Goal: Task Accomplishment & Management: Complete application form

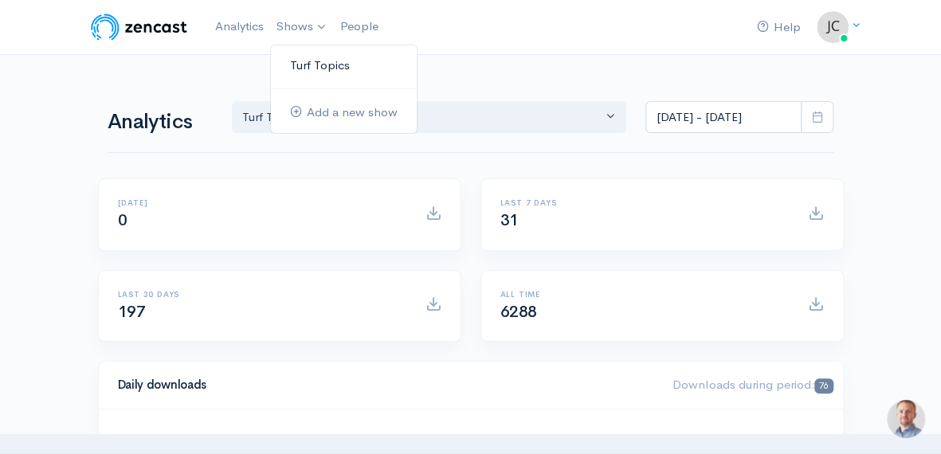
drag, startPoint x: 0, startPoint y: 0, endPoint x: 311, endPoint y: 61, distance: 316.6
click at [311, 61] on link "Turf Topics" at bounding box center [344, 66] width 146 height 28
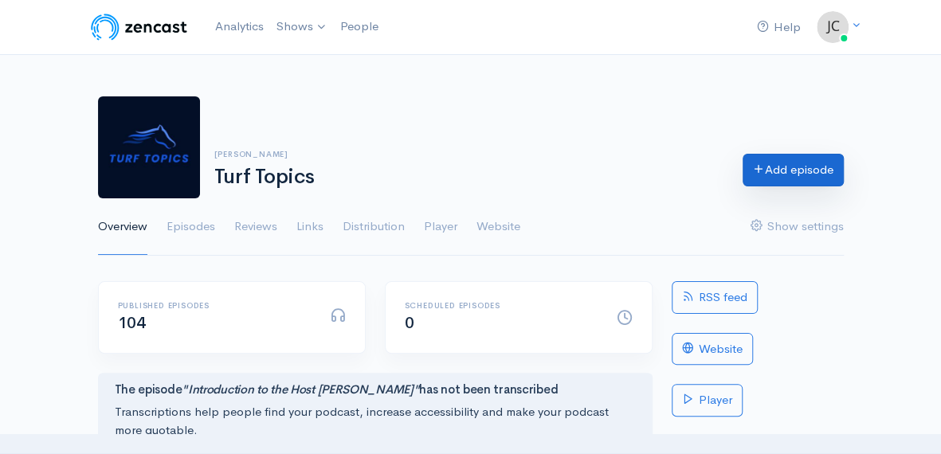
click at [799, 169] on link "Add episode" at bounding box center [792, 170] width 101 height 33
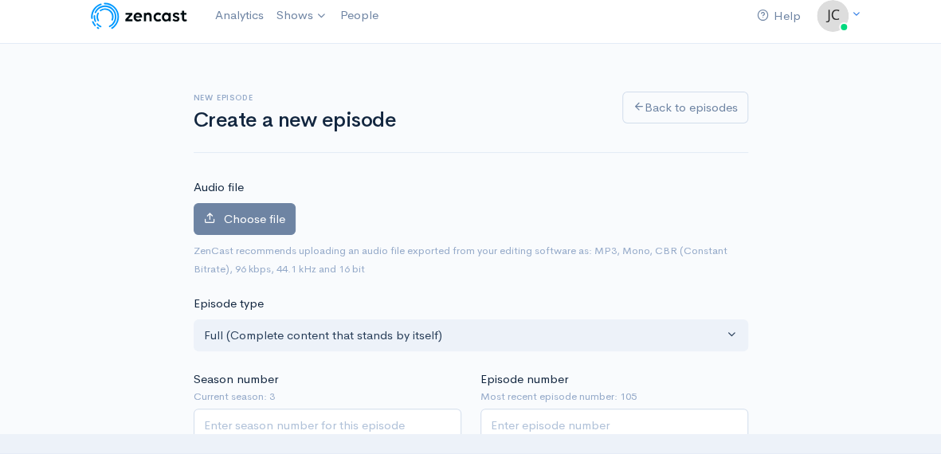
scroll to position [11, 0]
click at [251, 211] on span "Choose file" at bounding box center [254, 218] width 61 height 15
click at [0, 0] on input "Choose file" at bounding box center [0, 0] width 0 height 0
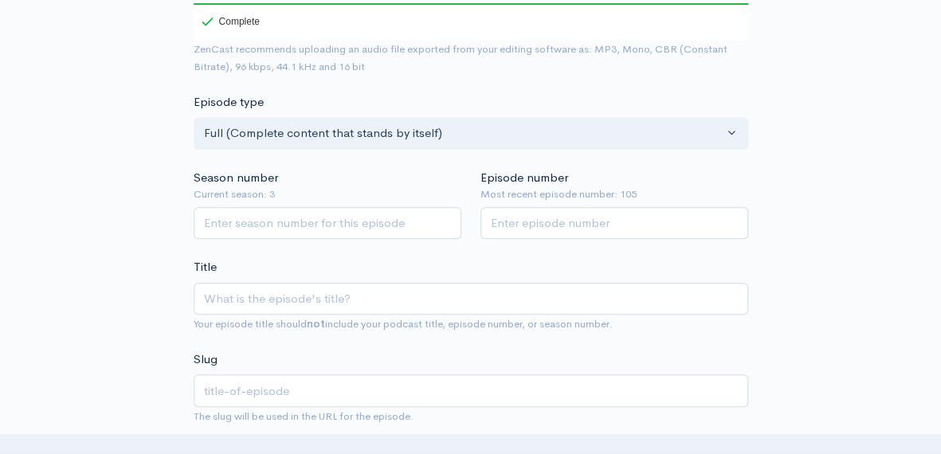
scroll to position [314, 0]
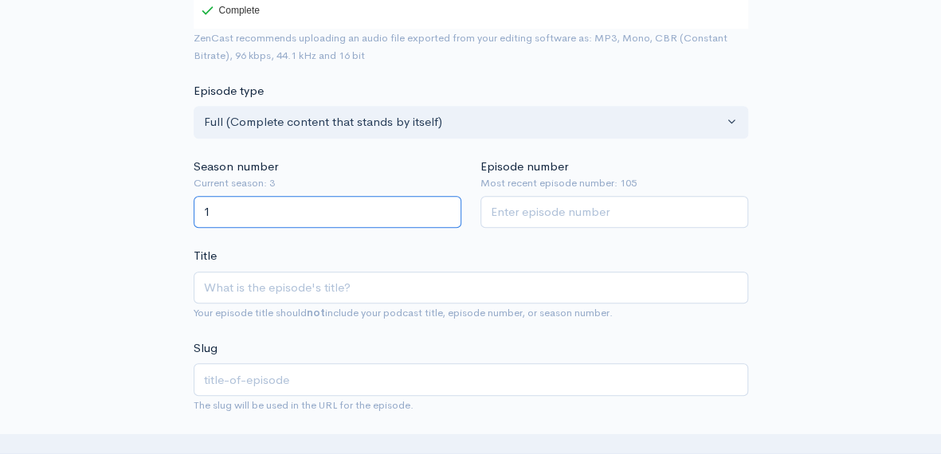
click at [444, 208] on input "1" at bounding box center [328, 212] width 268 height 33
click at [444, 208] on input "2" at bounding box center [328, 212] width 268 height 33
type input "3"
click at [444, 208] on input "3" at bounding box center [328, 212] width 268 height 33
type input "1"
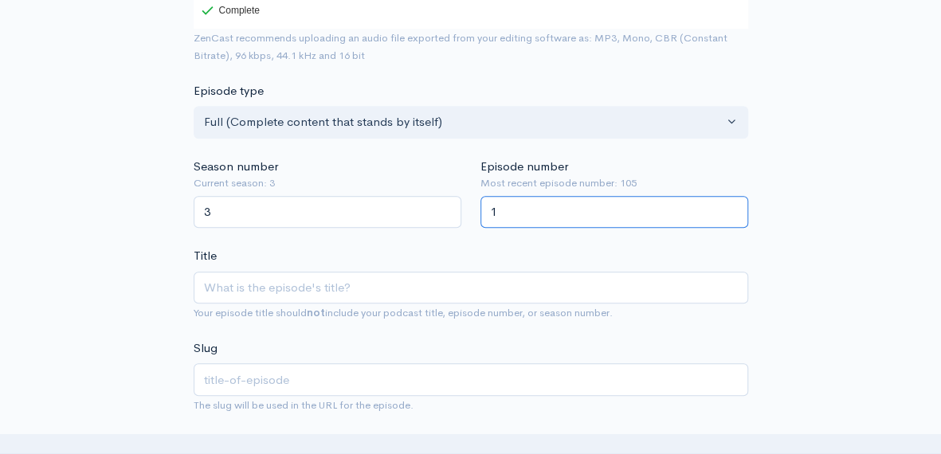
click at [728, 203] on input "1" at bounding box center [614, 212] width 268 height 33
type input "106"
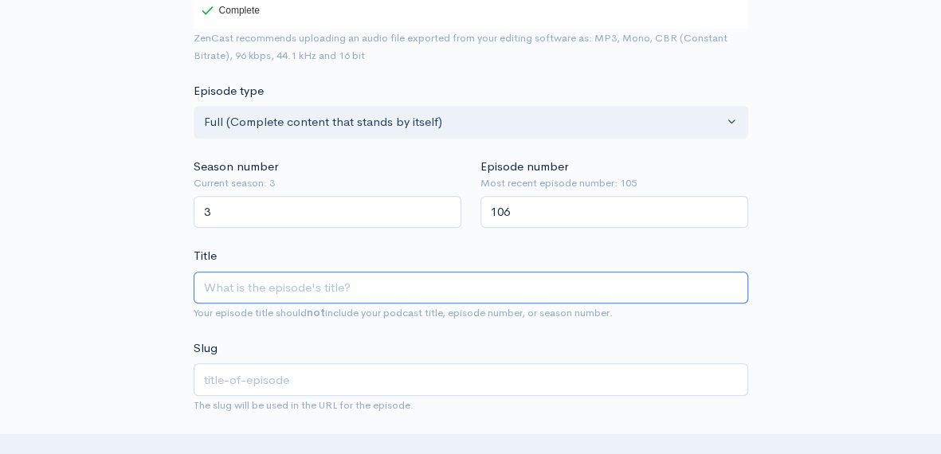
click at [366, 288] on input "Title" at bounding box center [471, 288] width 554 height 33
type input "J"
type input "j"
type input "Jo"
type input "jo"
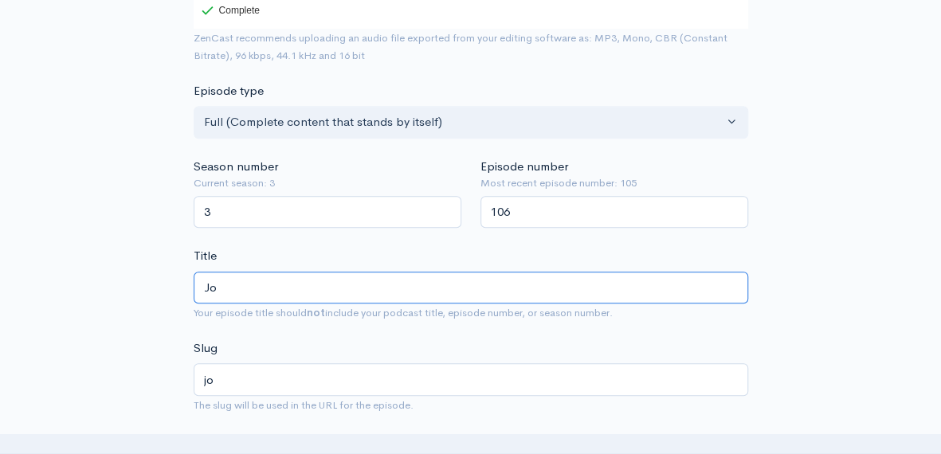
type input "Joc"
type input "joc"
type input "Jock"
type input "jock"
type input "Jocke"
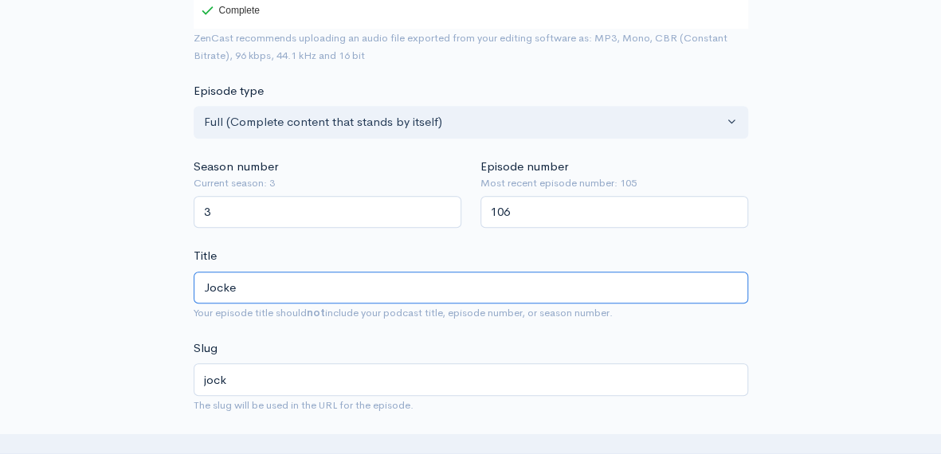
type input "jocke"
type input "Jockey"
type input "jockey"
type input "Jockey C"
type input "jockey-c"
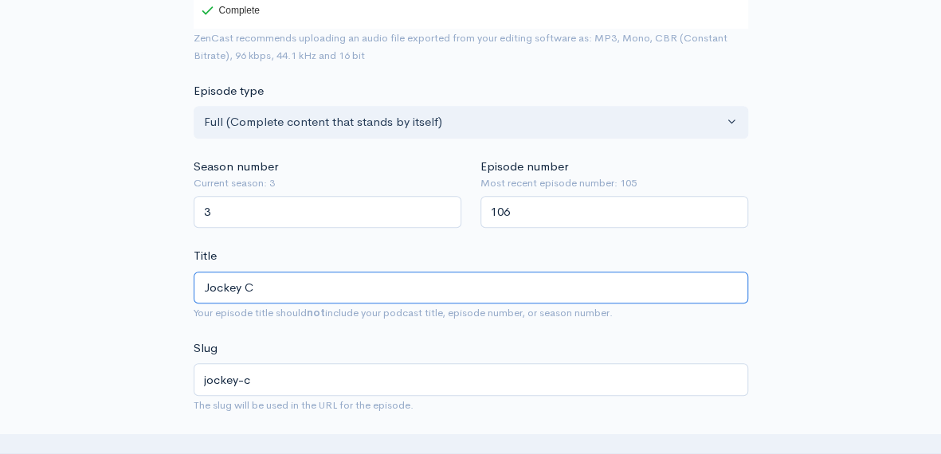
type input "Jockey Cl"
type input "jockey-cl"
type input "Jockey Clu"
type input "jockey-clu"
type input "Jockey Club"
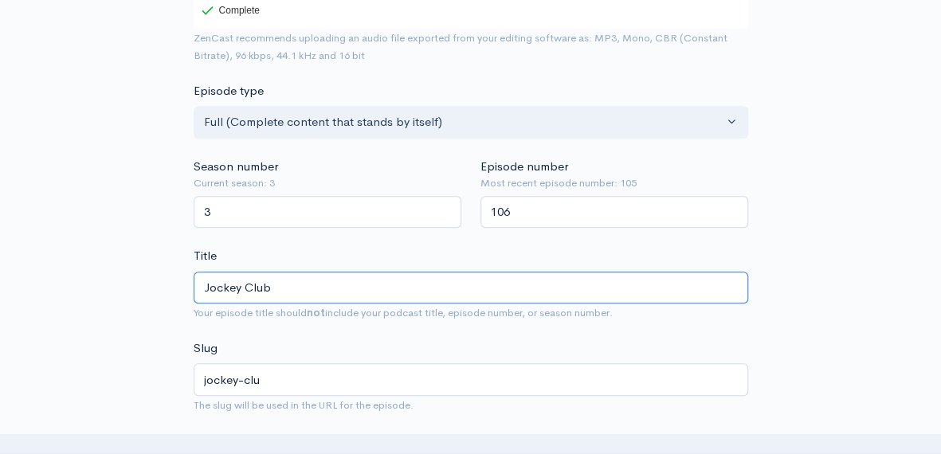
type input "jockey-club"
type input "Jockey Club G"
type input "jockey-club-g"
type input "Jockey Club Go"
type input "jockey-club-go"
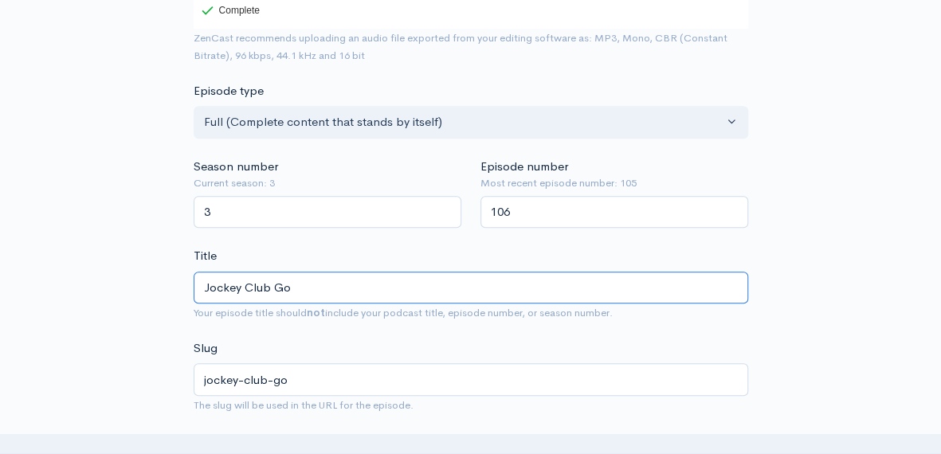
type input "Jockey Club Gol"
type input "jockey-club-gol"
type input "Jockey Club Gold"
type input "jockey-club-gold"
type input "Jockey Club Gold C"
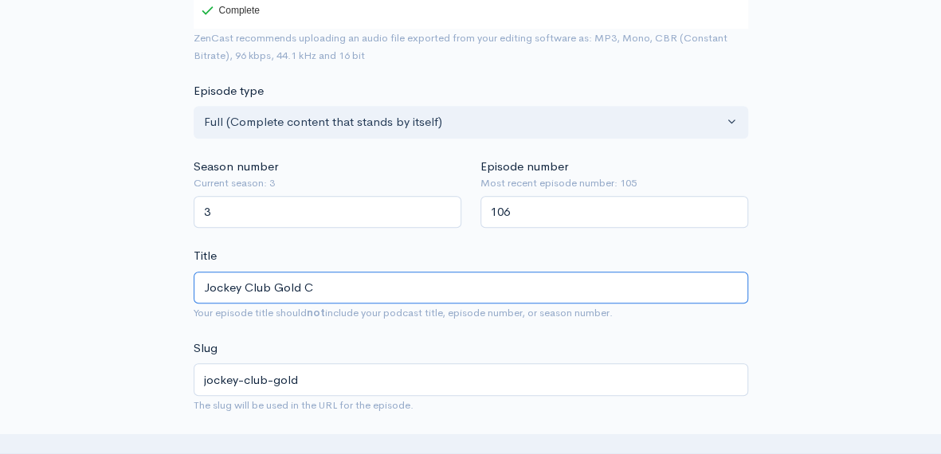
type input "jockey-club-gold-c"
type input "Jockey Club Gold Cu"
type input "jockey-club-gold-cu"
type input "Jockey Club Gold Cup"
type input "jockey-club-gold-cup"
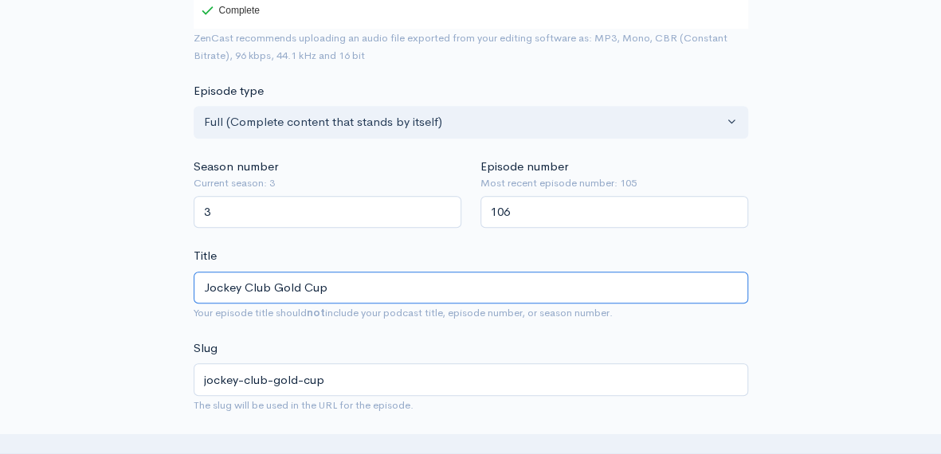
type input "Jockey Club Gold Cup R"
type input "jockey-club-gold-cup-r"
type input "Jockey Club Gold Cup Re"
type input "jockey-club-gold-cup-re"
type input "Jockey Club Gold Cup Rec"
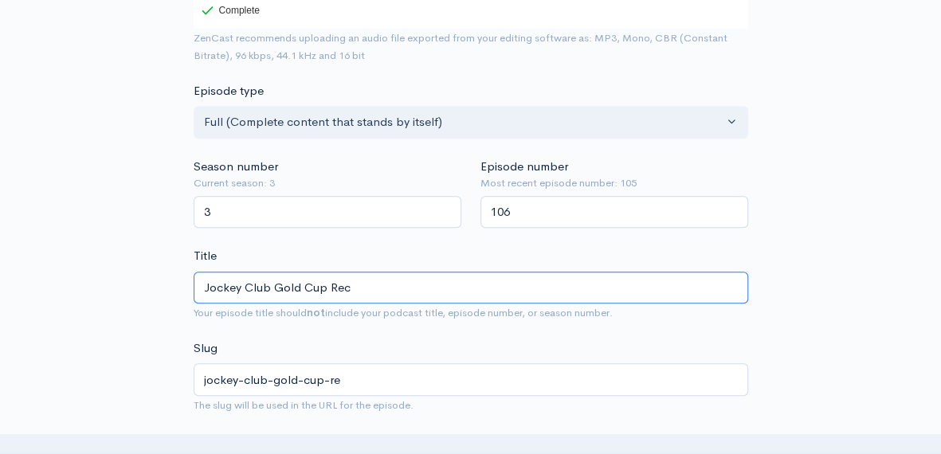
type input "jockey-club-gold-cup-rec"
type input "Jockey Club Gold Cup Reca"
type input "jockey-club-gold-cup-reca"
type input "Jockey Club Gold Cup Recap"
type input "jockey-club-gold-cup-recap"
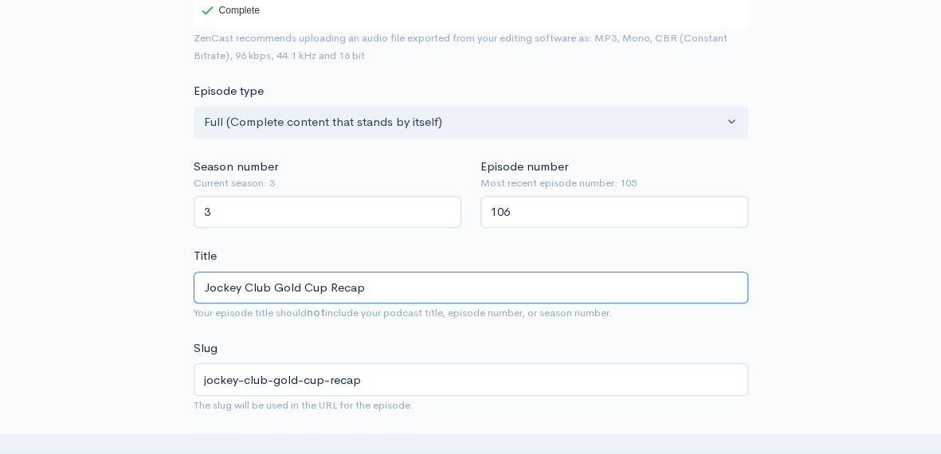
click at [202, 286] on input "Jockey Club Gold Cup Recap" at bounding box center [471, 288] width 554 height 33
type input "2Jockey Club Gold Cup Recap"
type input "2jockey-club-gold-cup-recap"
type input "20Jockey Club Gold Cup Recap"
type input "20jockey-club-gold-cup-recap"
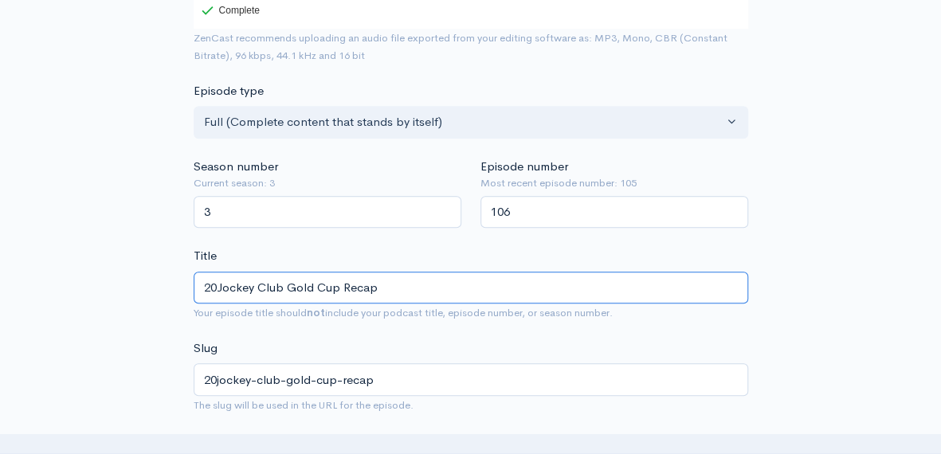
type input "202Jockey Club Gold Cup Recap"
type input "202jockey-club-gold-cup-recap"
type input "2025Jockey Club Gold Cup Recap"
type input "2025jockey-club-gold-cup-recap"
type input "2025 Jockey Club Gold Cup Recap"
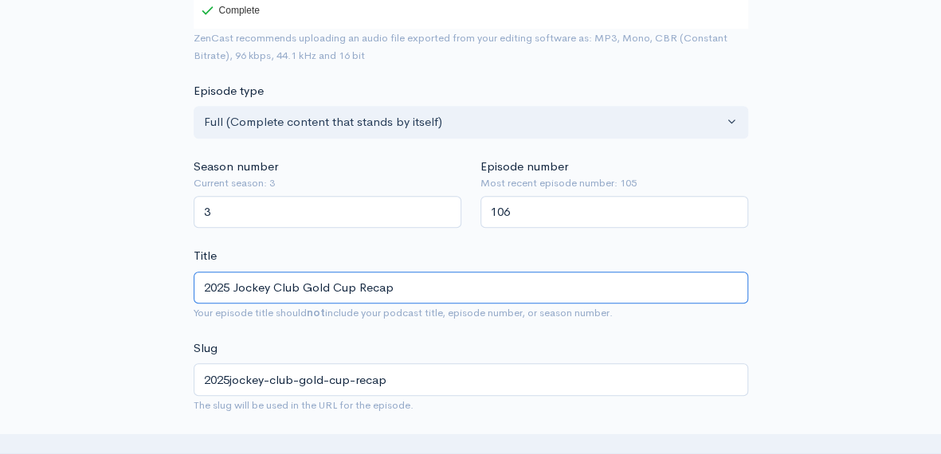
type input "2025-jockey-club-gold-cup-recap"
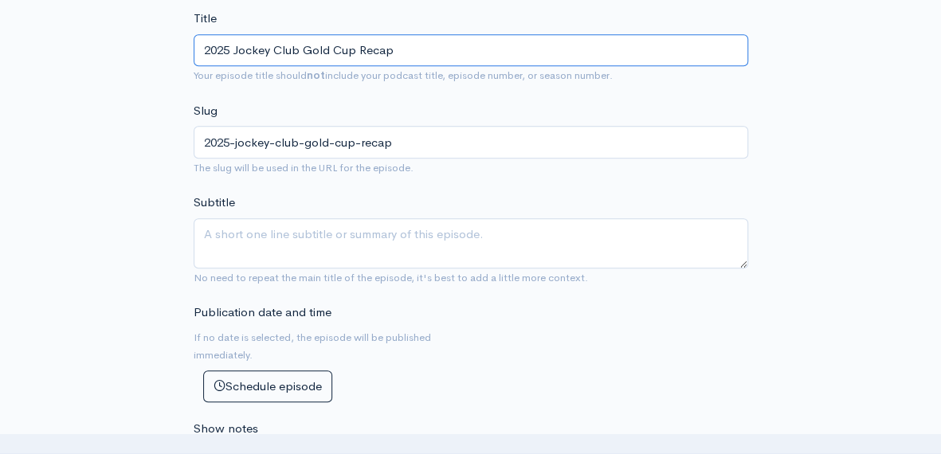
scroll to position [551, 0]
type input "2025 Jockey Club Gold Cup Recap"
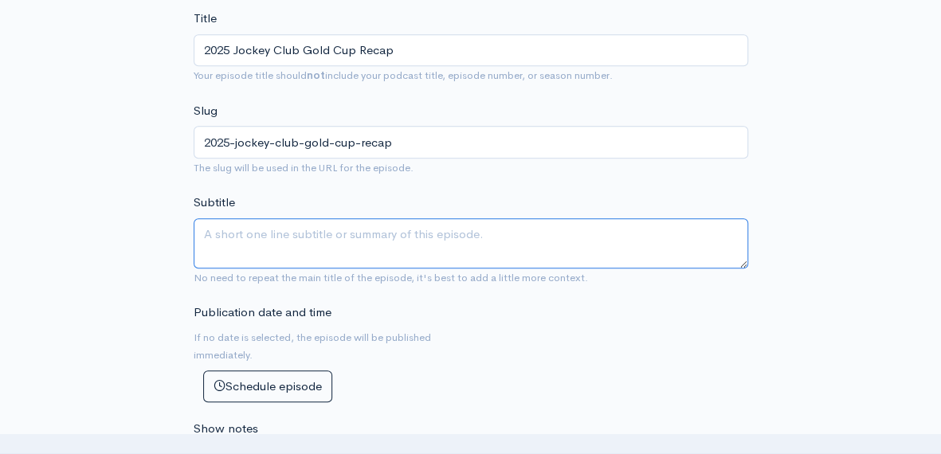
click at [245, 232] on textarea "Subtitle" at bounding box center [471, 243] width 554 height 50
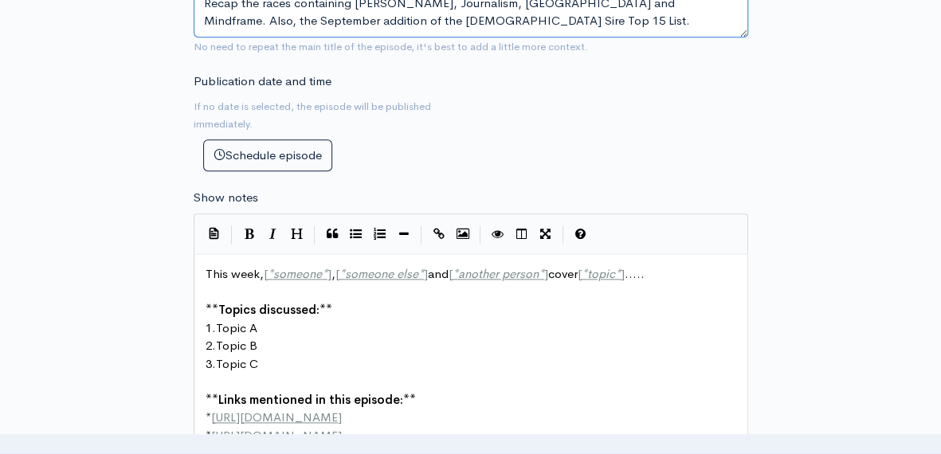
scroll to position [787, 0]
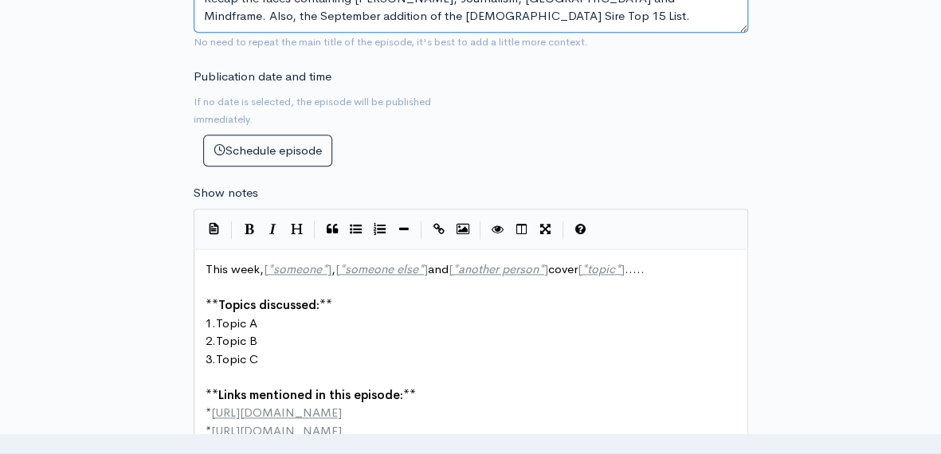
type textarea "Recap the races containing [PERSON_NAME], Journalism, [GEOGRAPHIC_DATA] and Min…"
click at [330, 264] on span "]" at bounding box center [329, 268] width 4 height 15
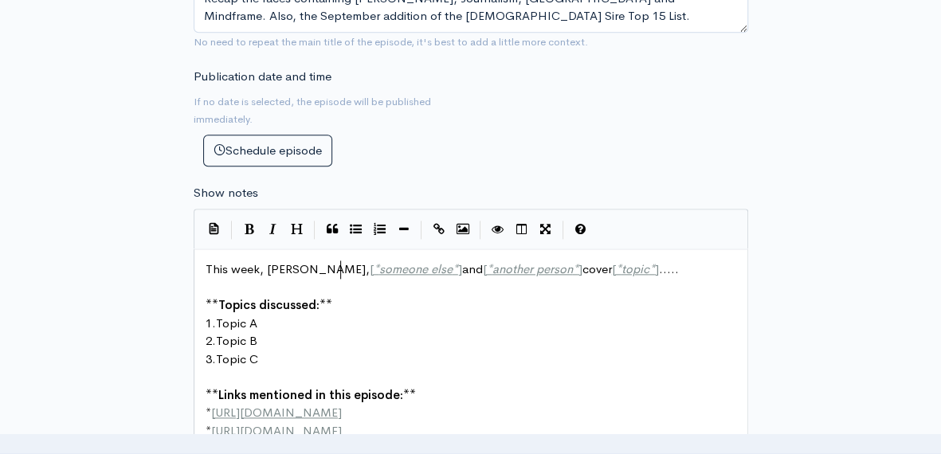
type textarea "[PERSON_NAME]"
type textarea "host"
type textarea "[PERSON_NAME]"
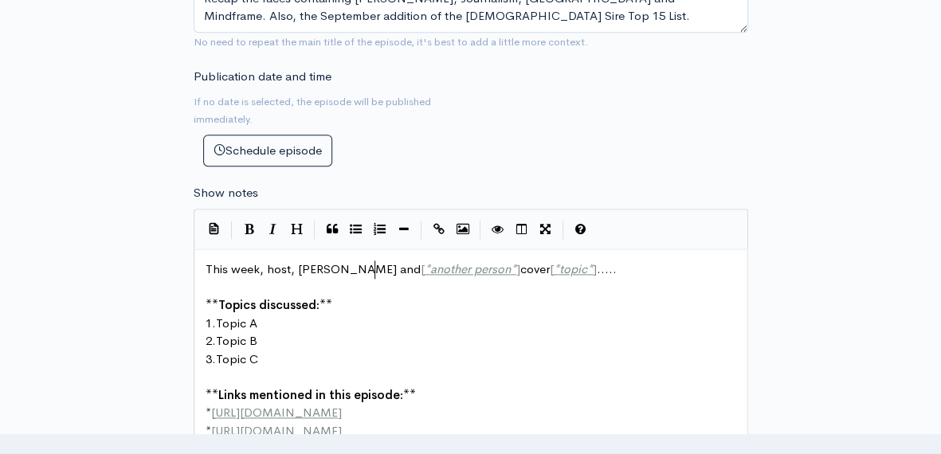
scroll to position [6, 80]
click at [516, 265] on span "]" at bounding box center [518, 268] width 4 height 15
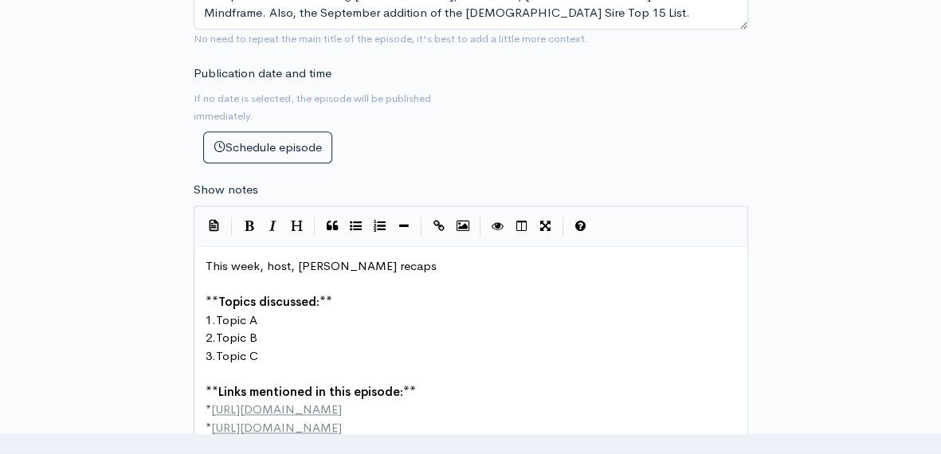
scroll to position [6, 37]
type textarea "recaps the @"
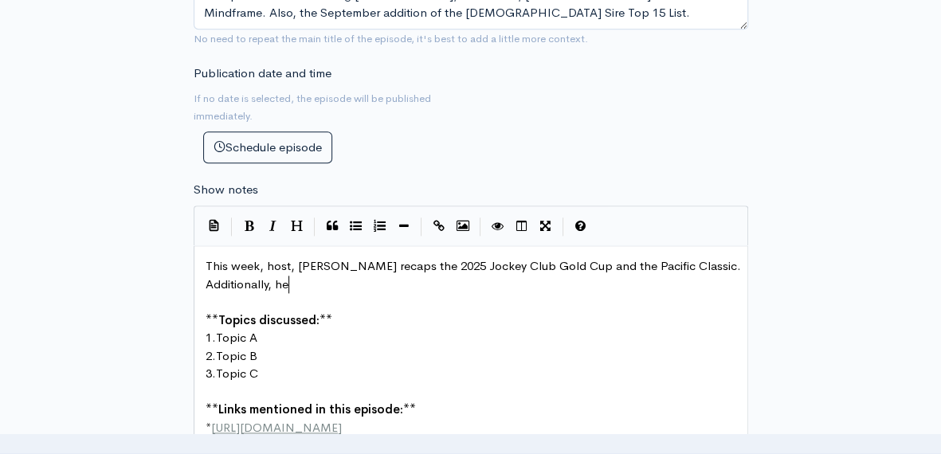
scroll to position [6, 368]
type textarea "2025 Jockey Club Gold Cup and the Pacific Classic. Additionally, he reviews the…"
type textarea "t"
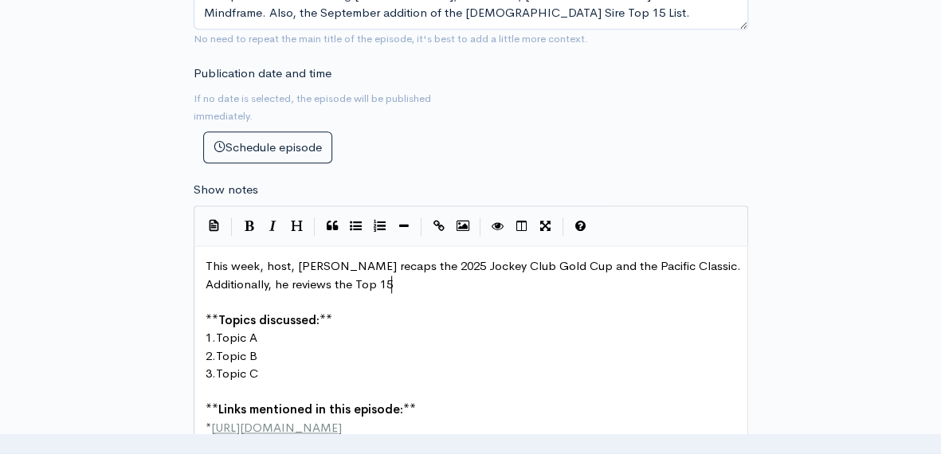
type textarea "Top 15"
type textarea "15 [DEMOGRAPHIC_DATA] Sire List for September"
type textarea "."
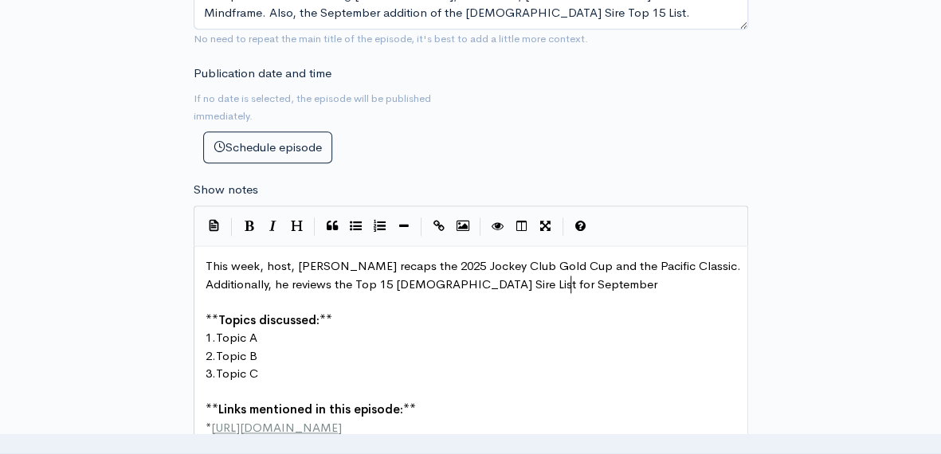
scroll to position [6, 3]
click at [265, 330] on pre "1. Topic A" at bounding box center [476, 338] width 549 height 18
type textarea "2025 Jockey Gold"
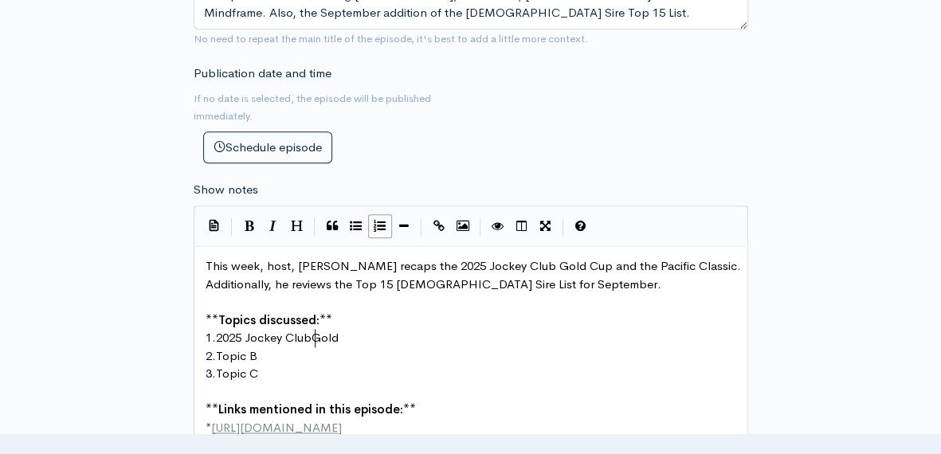
type textarea "Club"
type textarea "Cup"
click at [266, 352] on pre "2. Topic B" at bounding box center [476, 356] width 549 height 18
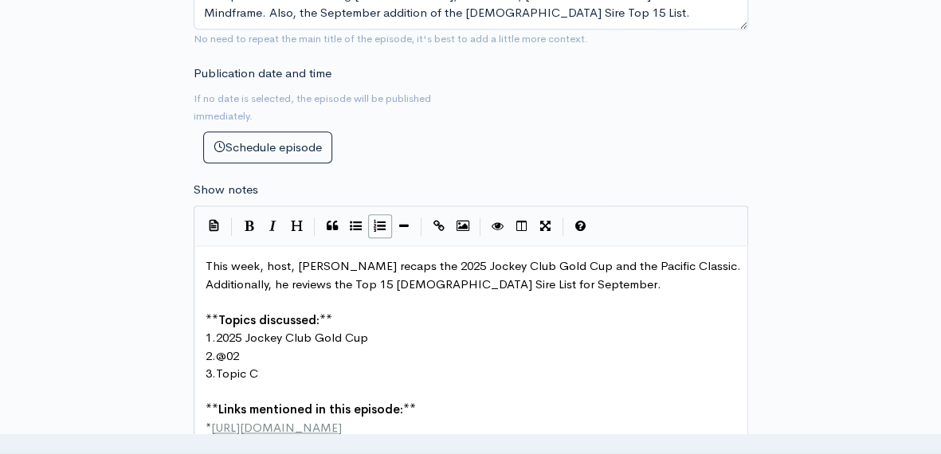
scroll to position [6, 29]
type textarea "@025"
type textarea "2025"
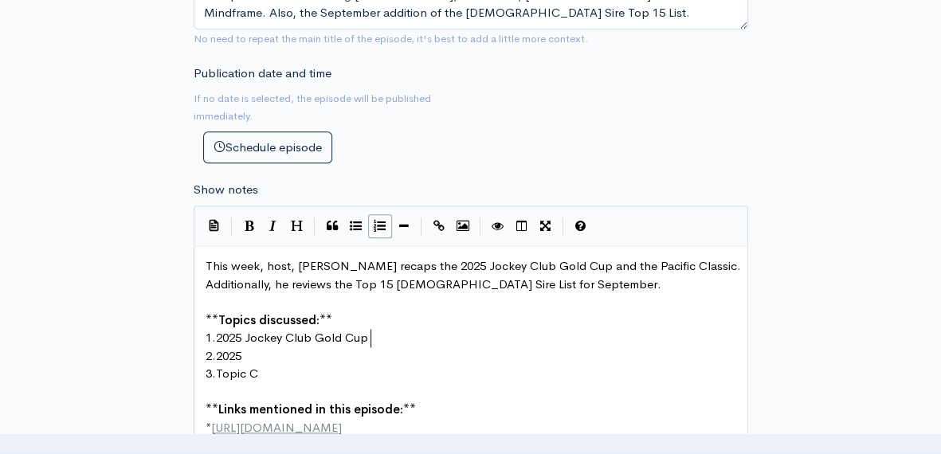
click at [376, 330] on pre "1. 2025 Jockey Club Gold Cup" at bounding box center [476, 338] width 549 height 18
type textarea "Recap"
click at [263, 347] on pre "2. 2025" at bounding box center [476, 356] width 549 height 18
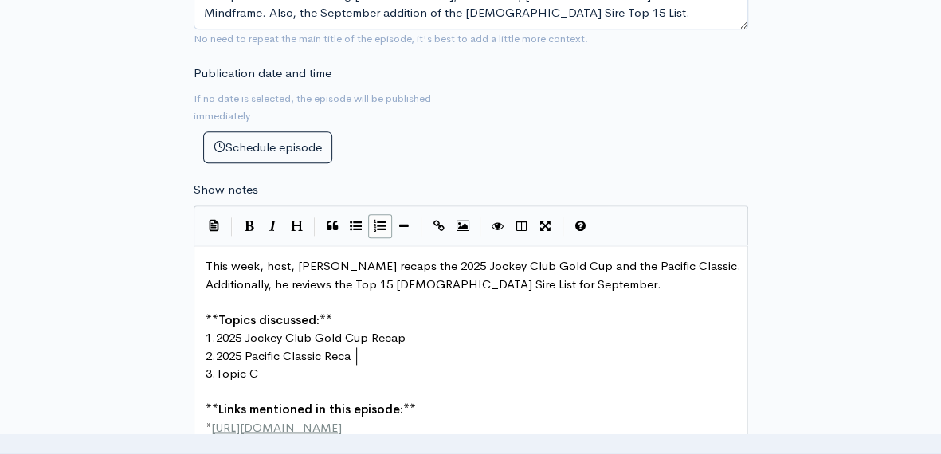
type textarea "Pacific Classic Recap"
click at [263, 367] on pre "3. Topic C" at bounding box center [476, 374] width 549 height 18
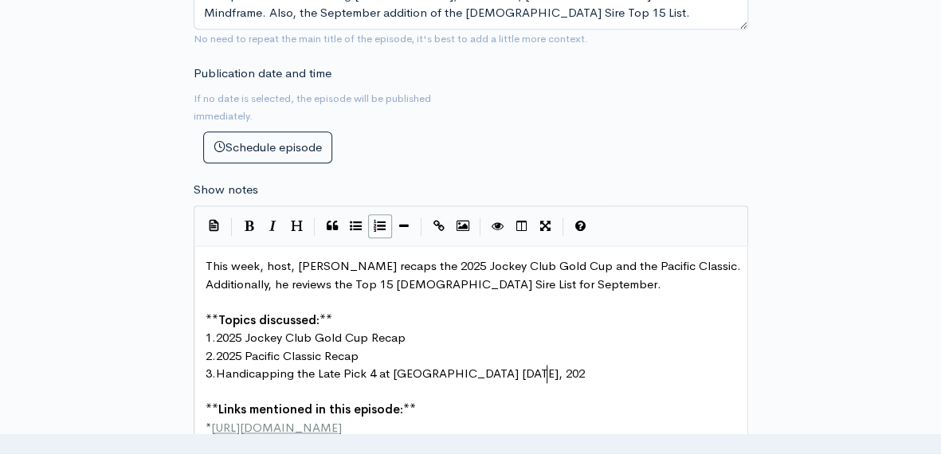
scroll to position [6, 325]
type textarea "Handicapping the Late Pick 4 at [GEOGRAPHIC_DATA] [DATE]"
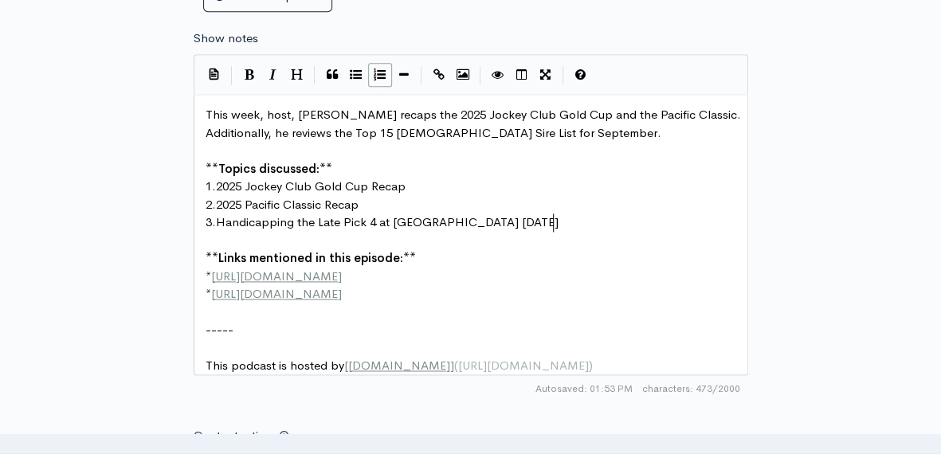
scroll to position [941, 0]
click at [375, 291] on pre "* [URL][DOMAIN_NAME]" at bounding box center [476, 294] width 549 height 18
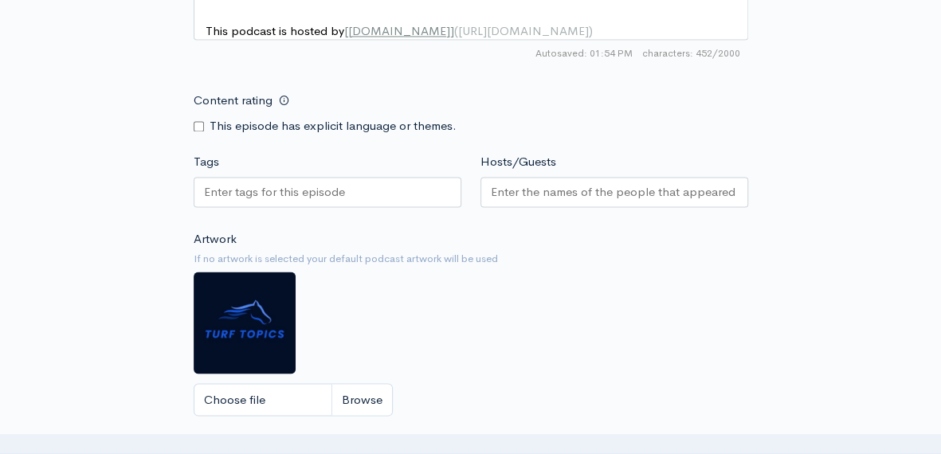
scroll to position [1258, 0]
type textarea "/[DOMAIN_NAME]"
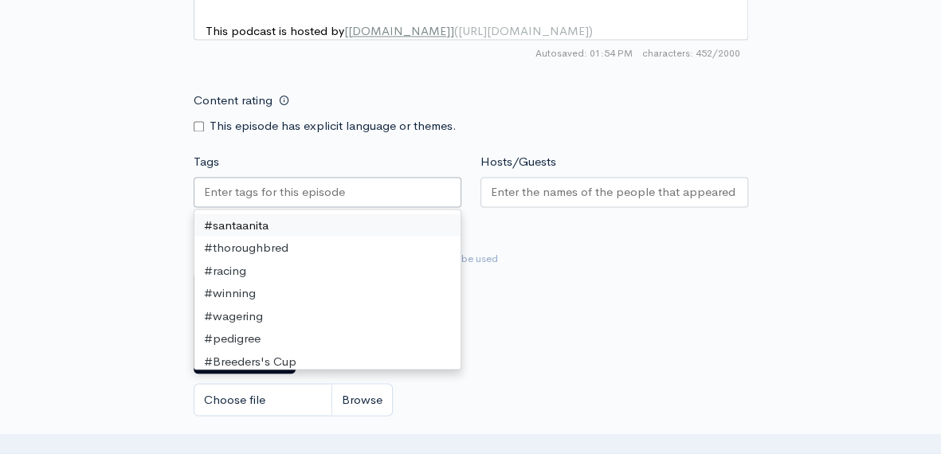
click at [372, 197] on div at bounding box center [328, 192] width 268 height 30
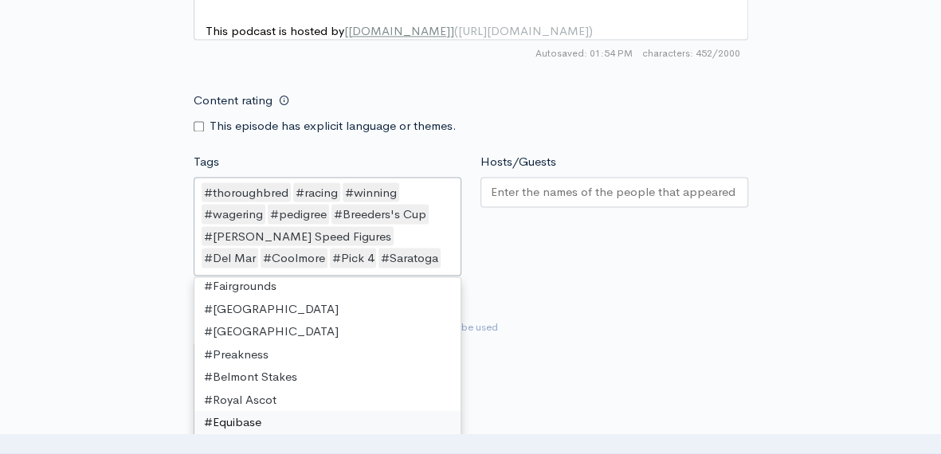
scroll to position [4, 0]
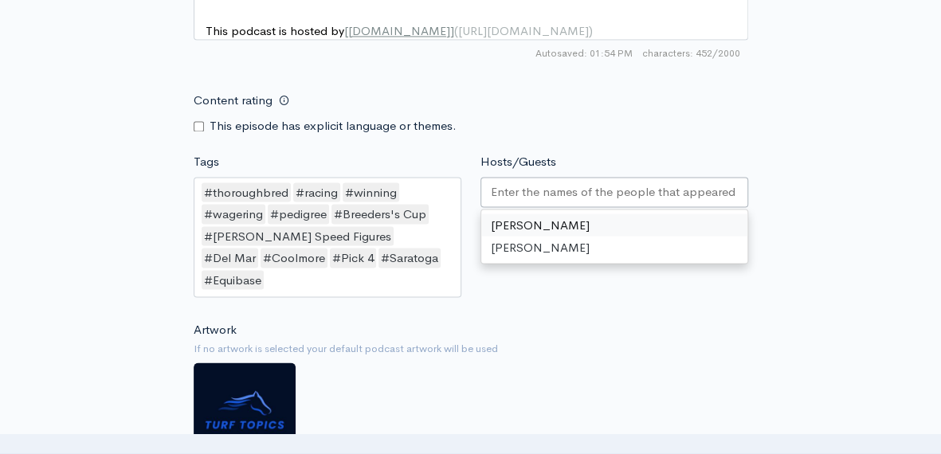
click at [531, 200] on input "Hosts/Guests" at bounding box center [614, 191] width 247 height 18
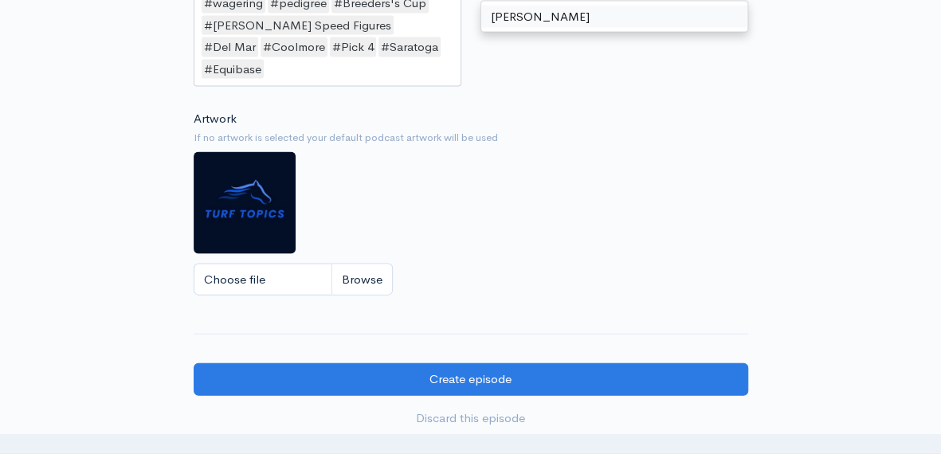
scroll to position [1453, 0]
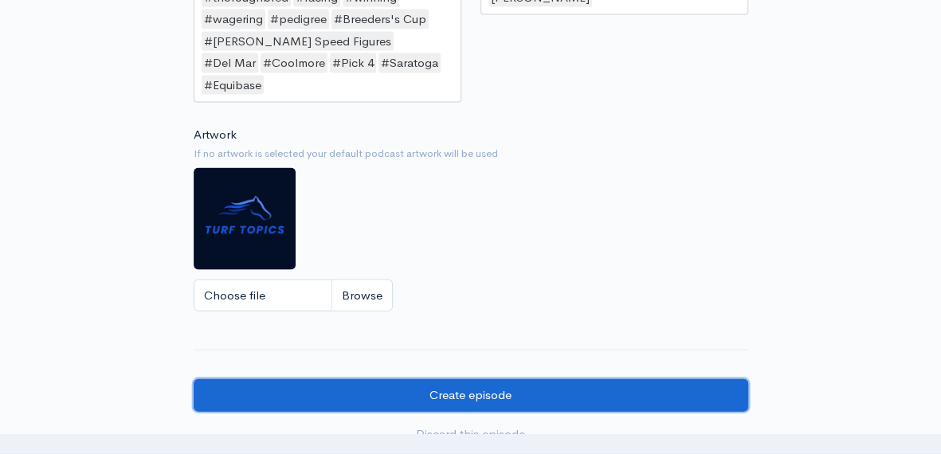
click at [464, 379] on input "Create episode" at bounding box center [471, 395] width 554 height 33
